Goal: Task Accomplishment & Management: Complete application form

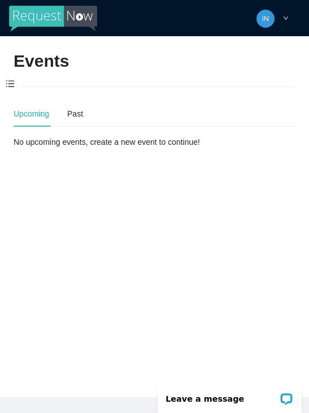
click at [10, 80] on span at bounding box center [10, 84] width 20 height 24
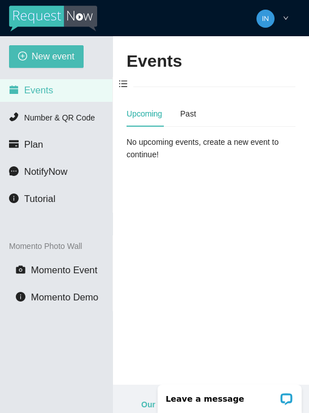
click at [27, 54] on button "New event" at bounding box center [46, 56] width 75 height 23
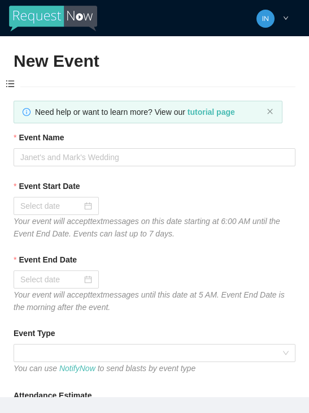
type textarea "[URL][DOMAIN_NAME]"
type textarea "Thanks for coming to Guitars and Cadillacs! Follow us on FB & IG @guitarsandcad…"
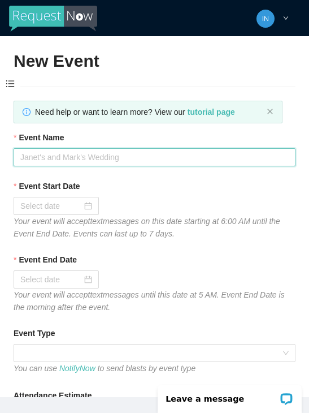
click at [182, 159] on input "Event Name" at bounding box center [155, 157] width 282 height 18
type input "Fireball [DATE]"
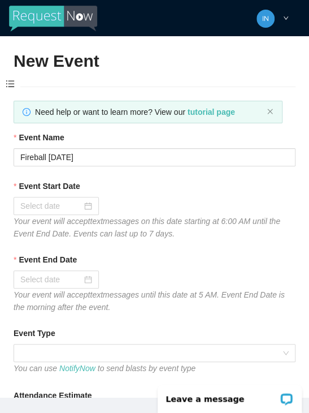
click at [36, 203] on input "Event Start Date" at bounding box center [51, 206] width 62 height 12
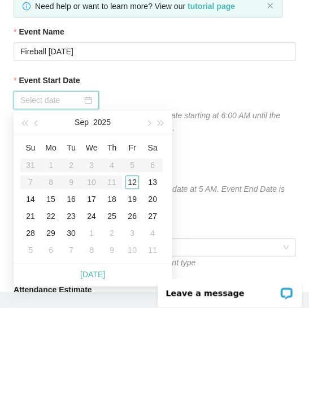
click at [101, 375] on link "[DATE]" at bounding box center [92, 379] width 25 height 9
type input "[DATE]"
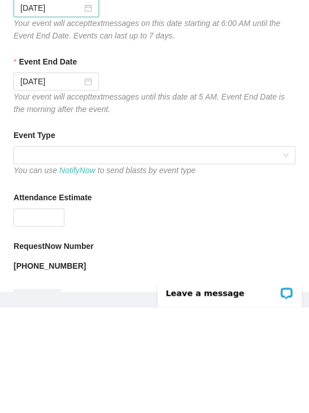
scroll to position [109, 0]
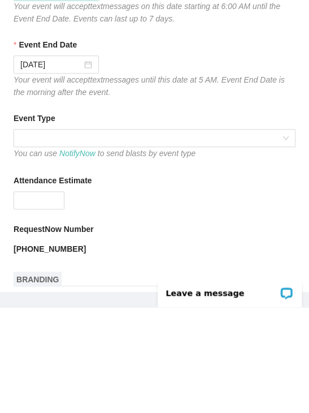
click at [163, 235] on span at bounding box center [154, 243] width 268 height 17
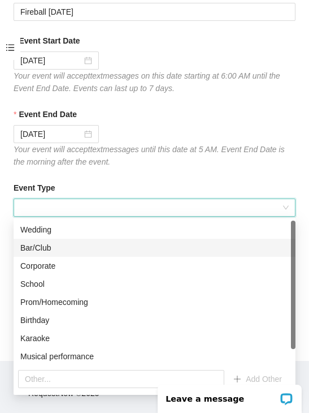
click at [62, 250] on div "Bar/Club" at bounding box center [154, 247] width 268 height 12
type textarea "Thanks for coming to Guitars and Cadillacs! Follow us on FB & IG @guitarsandcad…"
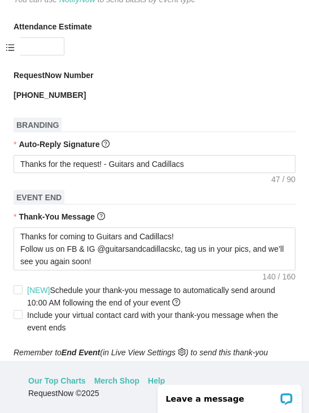
scroll to position [332, 0]
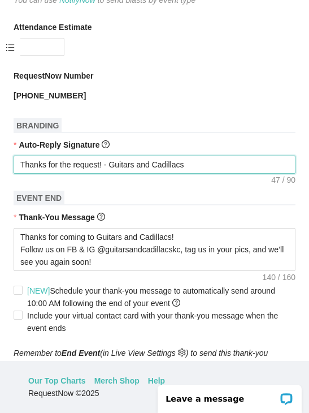
click at [226, 162] on textarea "Thanks for the request! - Guitars and Cadillacs" at bounding box center [155, 164] width 282 height 18
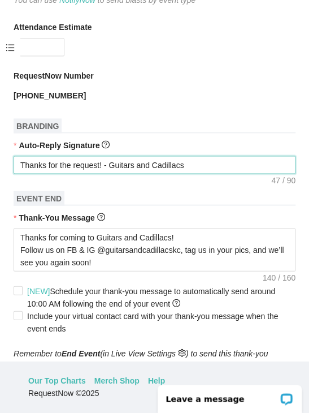
type textarea "Thanks for the request! - Guitars and Cadillacs"
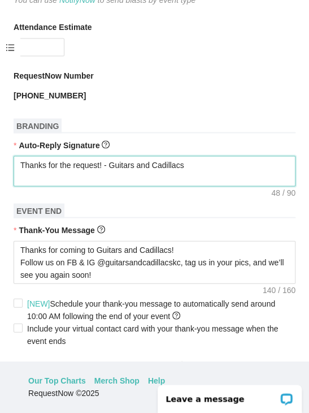
type textarea "Thanks for the request! - Guitars and Cadillacs T"
type textarea "Thanks for the request! - Guitars and Cadillacs Ti"
type textarea "Thanks for the request! - Guitars and Cadillacs Tip"
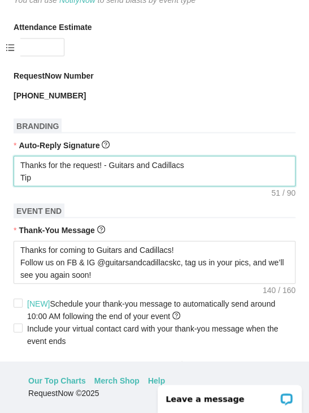
type textarea "Thanks for the request! - Guitars and Cadillacs Tip"
type textarea "Thanks for the request! - Guitars and Cadillacs Tip t"
type textarea "Thanks for the request! - Guitars and Cadillacs Tip th"
type textarea "Thanks for the request! - Guitars and Cadillacs Tip the"
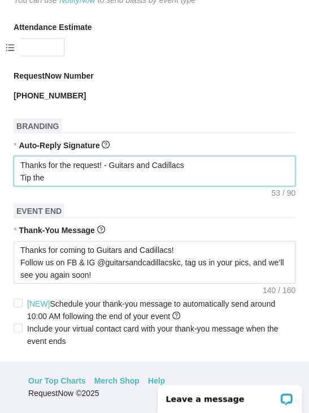
type textarea "Thanks for the request! - Guitars and Cadillacs Tip the"
type textarea "Thanks for the request! - Guitars and Cadillacs Tip the D"
type textarea "Thanks for the request! - Guitars and Cadillacs Tip the DJ"
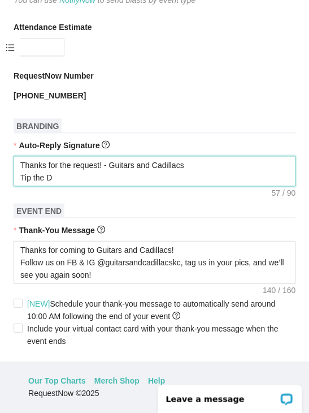
type textarea "Thanks for the request! - Guitars and Cadillacs Tip the DJ"
type textarea "Thanks for the request! - Guitars and Cadillacs Tip the DJ?"
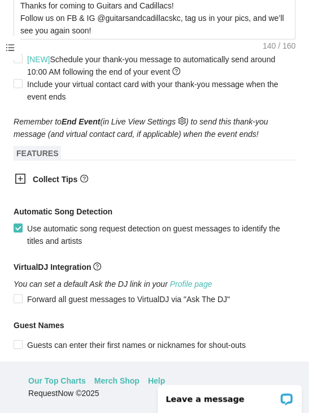
scroll to position [593, 0]
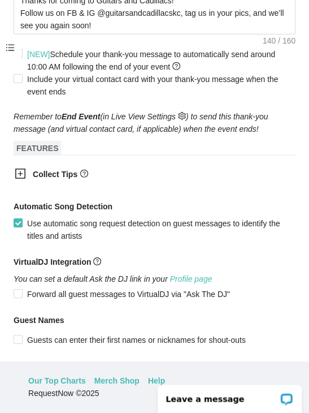
type textarea "Thanks for the request! - Guitars and Cadillacs Tip the DJ?"
click at [18, 179] on icon "plus-square" at bounding box center [20, 173] width 11 height 11
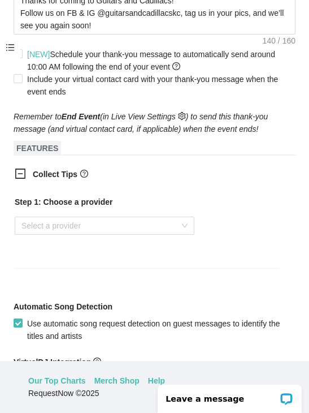
click at [127, 227] on input "search" at bounding box center [100, 225] width 158 height 17
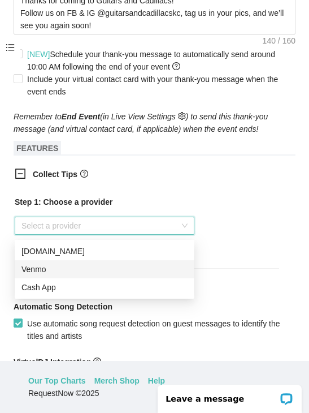
click at [93, 272] on div "Venmo" at bounding box center [104, 269] width 166 height 12
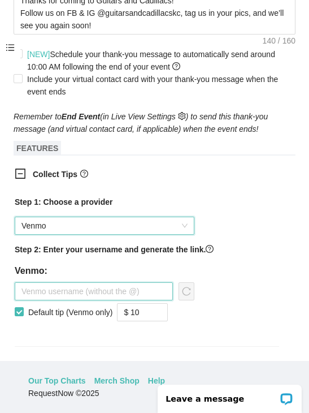
click at [114, 297] on input "text" at bounding box center [94, 291] width 158 height 18
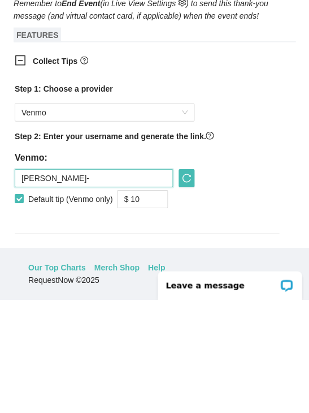
click at [50, 282] on input "[PERSON_NAME]-" at bounding box center [94, 291] width 158 height 18
click at [101, 282] on input "[PERSON_NAME]-" at bounding box center [94, 291] width 158 height 18
type input "[PERSON_NAME]-3"
click at [188, 287] on icon "reload" at bounding box center [186, 291] width 9 height 9
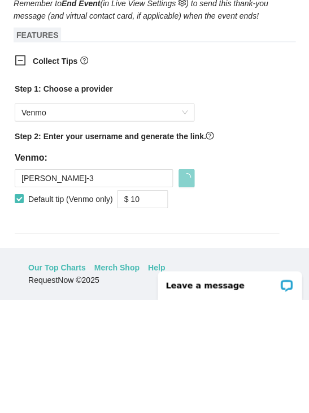
scroll to position [36, 0]
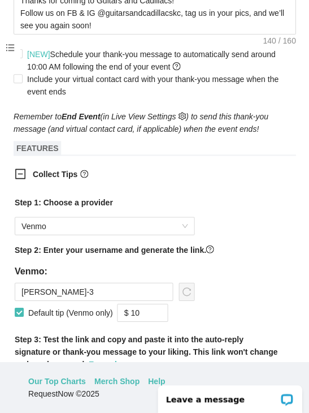
click at [157, 314] on input "$ 10" at bounding box center [143, 312] width 50 height 17
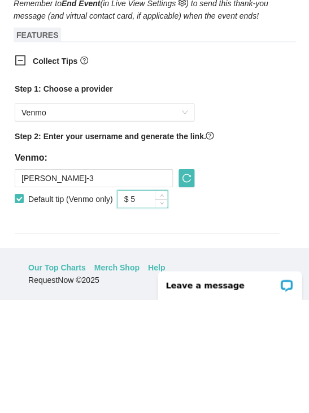
type input "$ 5"
click at [194, 287] on span "reload" at bounding box center [186, 291] width 15 height 9
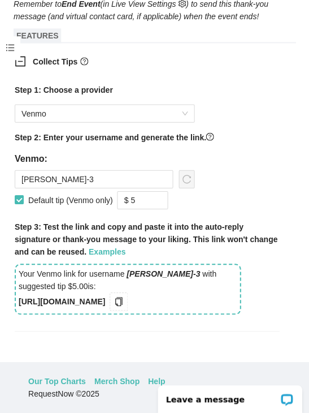
scroll to position [721, 0]
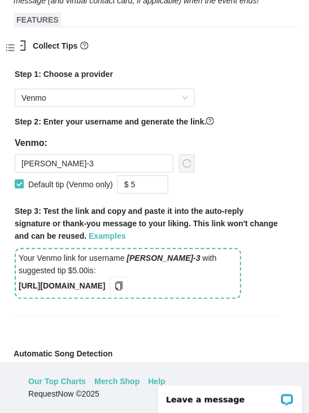
click at [123, 285] on icon "copy" at bounding box center [118, 284] width 7 height 9
click at [125, 287] on span "copy" at bounding box center [118, 284] width 12 height 9
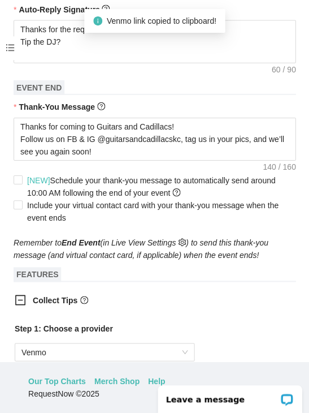
scroll to position [461, 0]
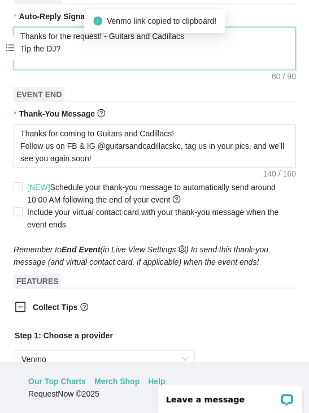
click at [50, 57] on textarea "Thanks for the request! - Guitars and Cadillacs Tip the DJ?" at bounding box center [155, 48] width 282 height 43
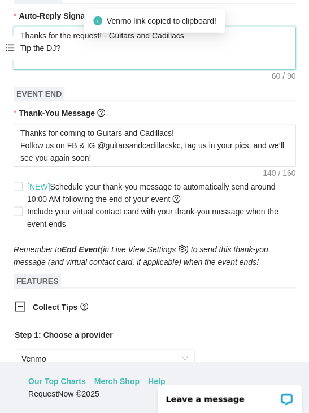
click at [107, 56] on textarea "Thanks for the request! - Guitars and Cadillacs Tip the DJ?" at bounding box center [155, 48] width 282 height 43
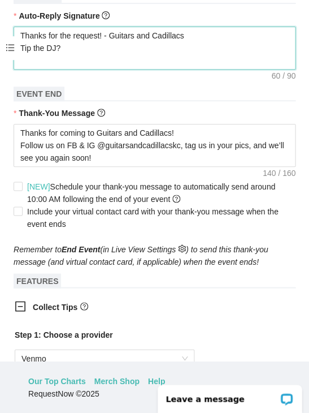
paste textarea "[URL][DOMAIN_NAME]"
type textarea "Thanks for the request! - Guitars and Cadillacs Tip the DJ? [URL][DOMAIN_NAME]"
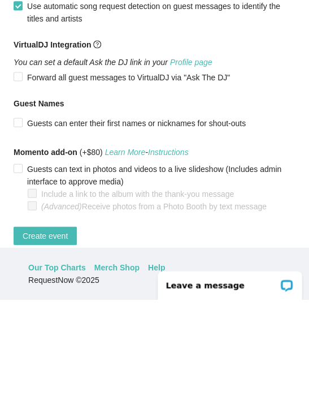
scroll to position [50, 0]
type textarea "Thanks for the request! - Guitars and Cadillacs Tip the DJ? [URL][DOMAIN_NAME]"
click at [46, 343] on span "Create event" at bounding box center [45, 349] width 45 height 12
type textarea "Thanks for coming to Guitars and Cadillacs! Follow us on FB & IG @guitarsandcad…"
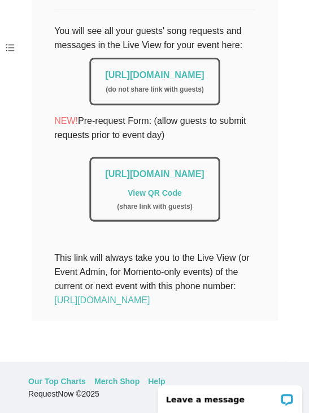
scroll to position [293, 0]
click at [105, 70] on link "[URL][DOMAIN_NAME]" at bounding box center [154, 75] width 99 height 10
